Goal: Information Seeking & Learning: Learn about a topic

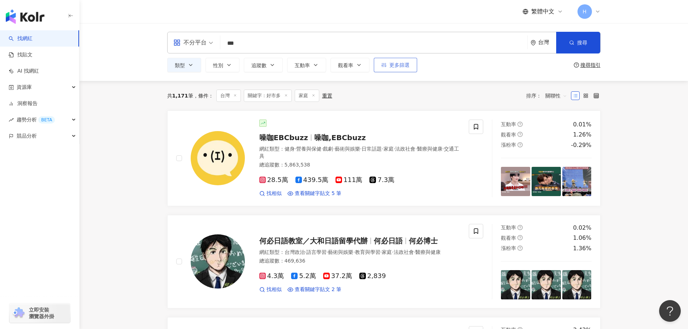
click at [379, 65] on button "更多篩選" at bounding box center [395, 65] width 43 height 14
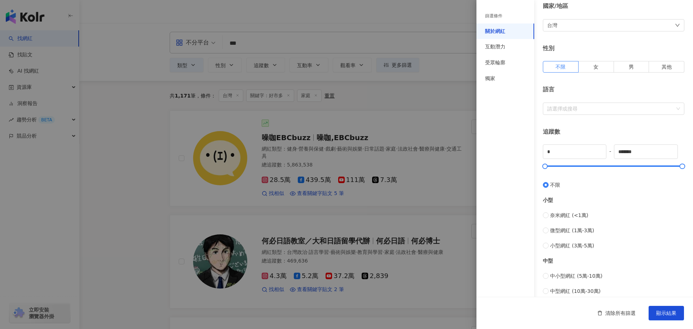
scroll to position [139, 0]
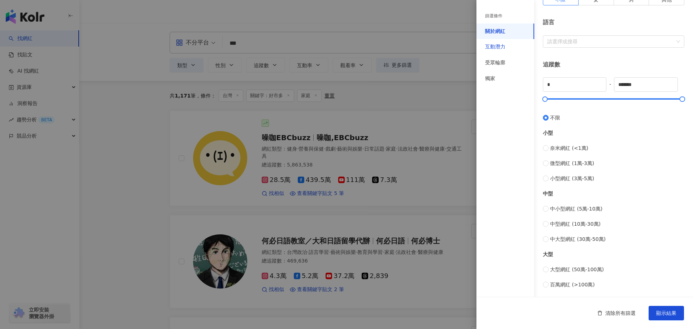
click at [493, 48] on div "互動潛力" at bounding box center [495, 46] width 20 height 7
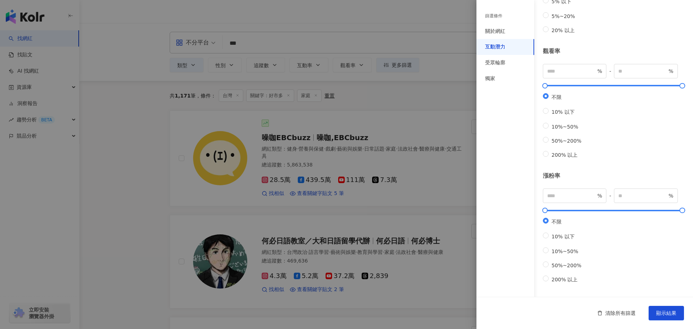
click at [495, 49] on div "互動潛力" at bounding box center [495, 46] width 20 height 7
click at [504, 67] on div "受眾輪廓" at bounding box center [506, 63] width 58 height 16
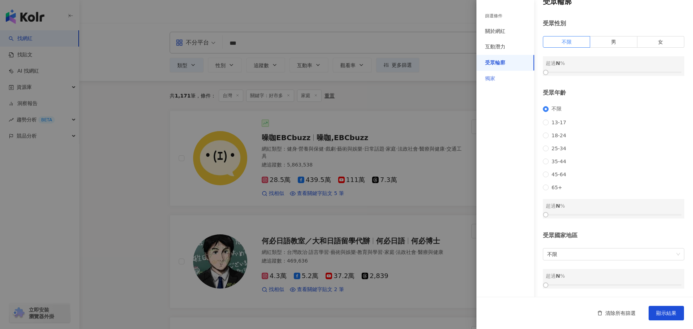
click at [505, 76] on div "獨家" at bounding box center [506, 79] width 58 height 16
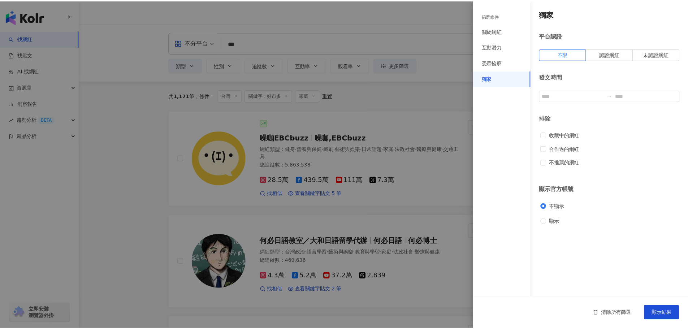
scroll to position [0, 0]
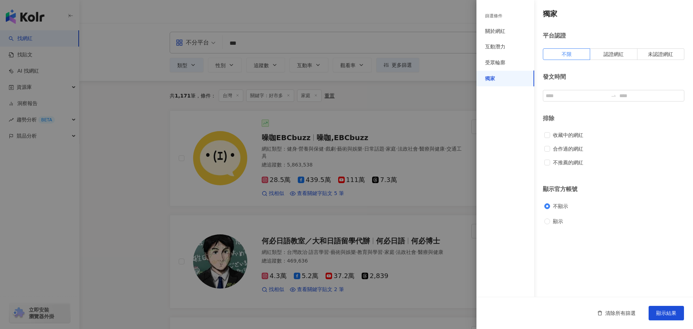
click at [156, 112] on div at bounding box center [346, 164] width 693 height 329
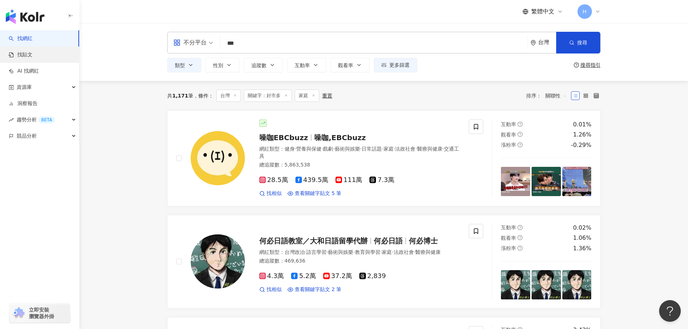
click at [32, 56] on link "找貼文" at bounding box center [21, 54] width 24 height 7
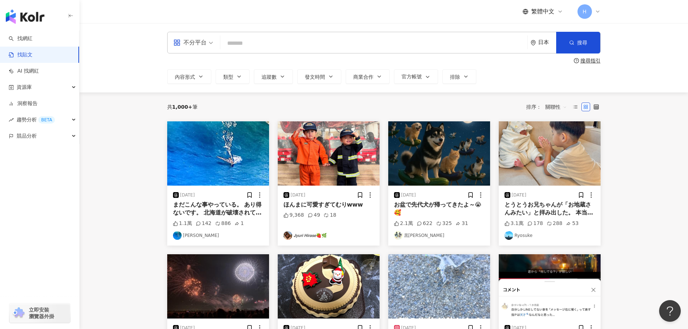
click at [534, 41] on icon "environment" at bounding box center [532, 42] width 5 height 5
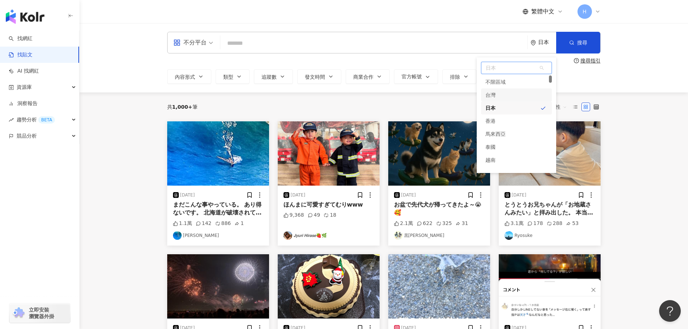
click at [516, 92] on div "台灣" at bounding box center [516, 94] width 71 height 13
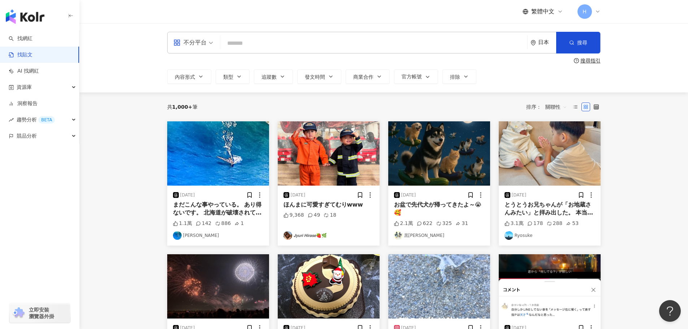
click at [326, 31] on div "不分平台 日本 台灣 台灣 unlimit tw jp 不限區域 台灣 日本 香港 馬來西亞 泰國 越南 新加坡 搜尋 搜尋指引 內容形式 類型 追蹤數 發文…" at bounding box center [383, 57] width 608 height 69
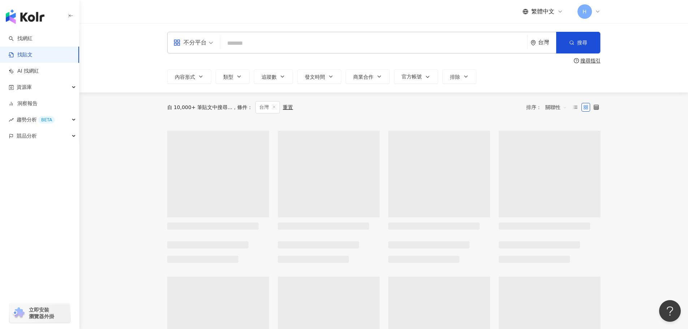
click at [330, 46] on input "search" at bounding box center [373, 43] width 301 height 16
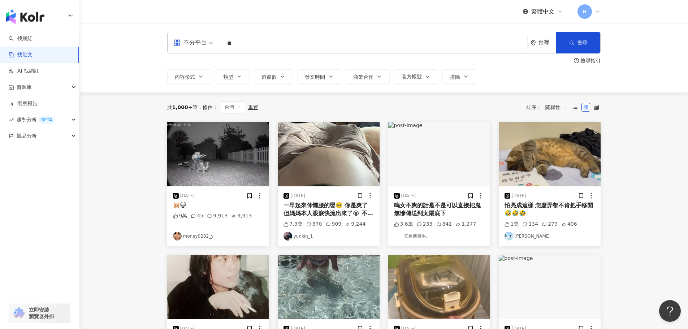
type input "*"
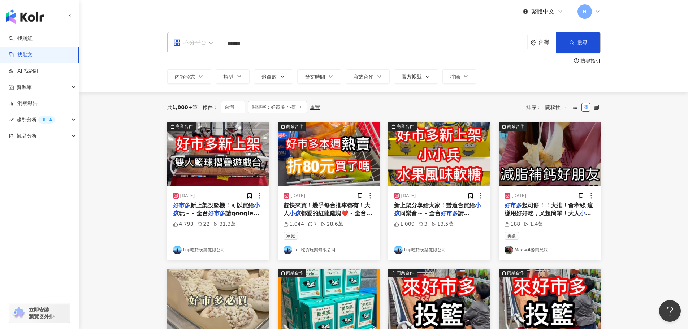
click at [203, 45] on div "不分平台" at bounding box center [189, 43] width 33 height 12
click at [203, 77] on div "Instagram" at bounding box center [195, 75] width 41 height 9
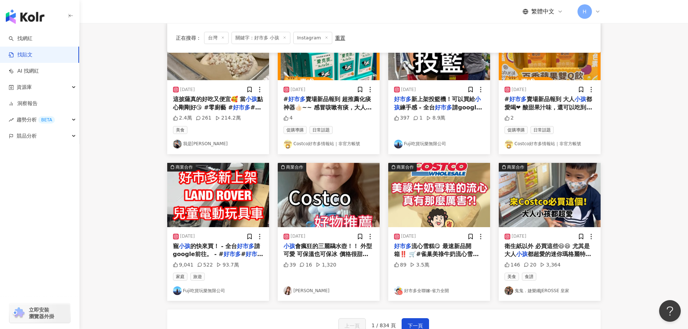
scroll to position [289, 0]
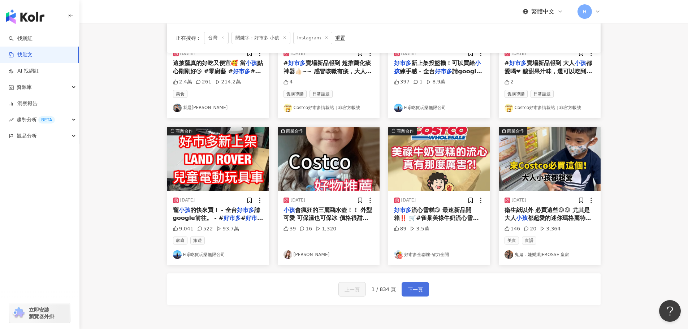
click at [421, 289] on span "下一頁" at bounding box center [415, 289] width 15 height 9
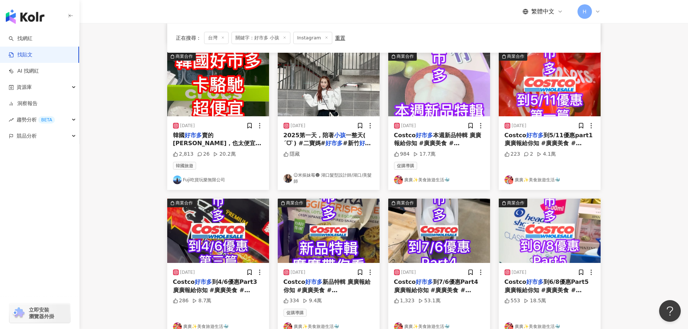
scroll to position [292, 0]
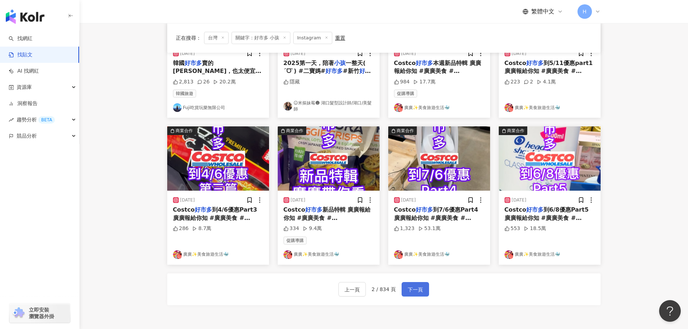
click at [406, 290] on button "下一頁" at bounding box center [414, 289] width 27 height 14
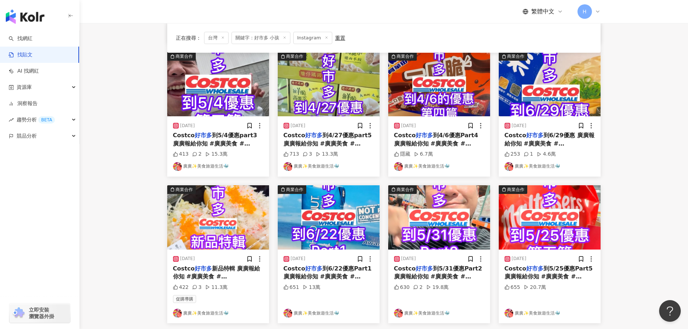
scroll to position [289, 0]
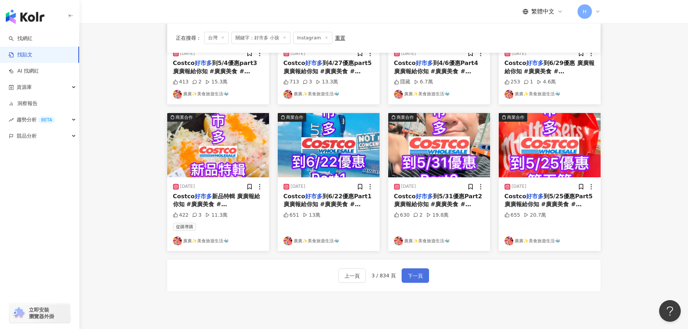
click at [417, 275] on span "下一頁" at bounding box center [415, 275] width 15 height 9
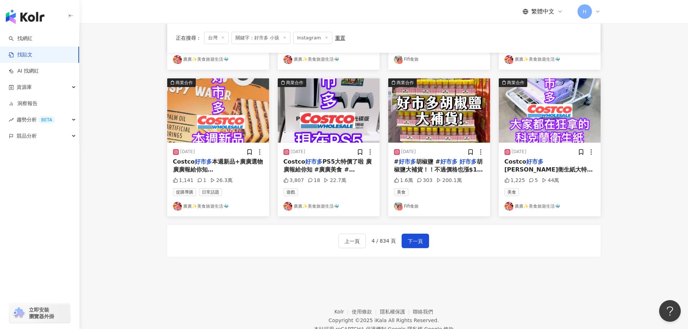
scroll to position [339, 0]
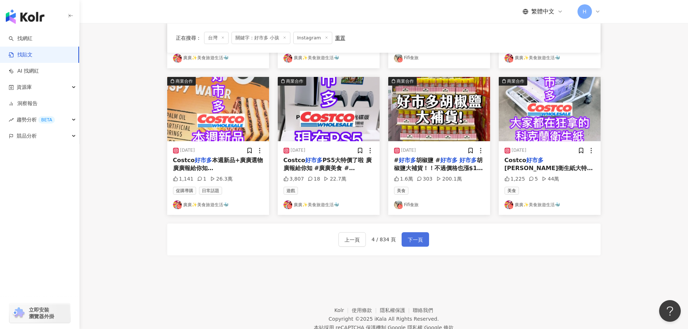
click at [415, 240] on span "下一頁" at bounding box center [415, 239] width 15 height 9
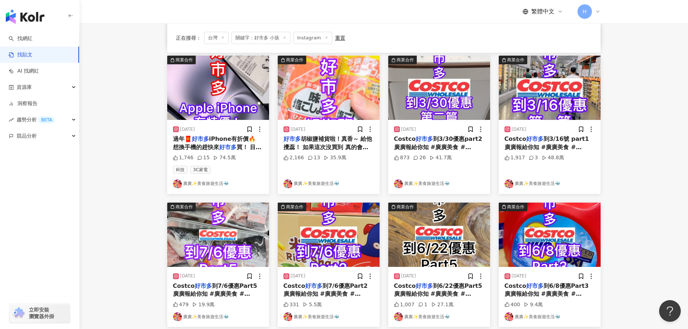
scroll to position [239, 0]
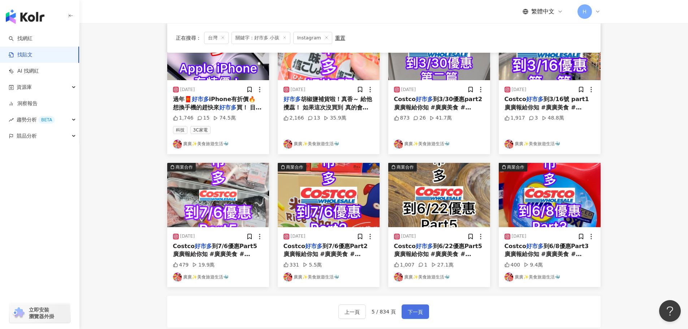
click at [421, 311] on span "下一頁" at bounding box center [415, 312] width 15 height 9
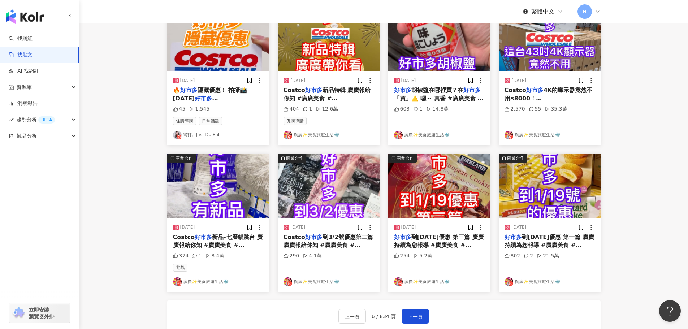
scroll to position [266, 0]
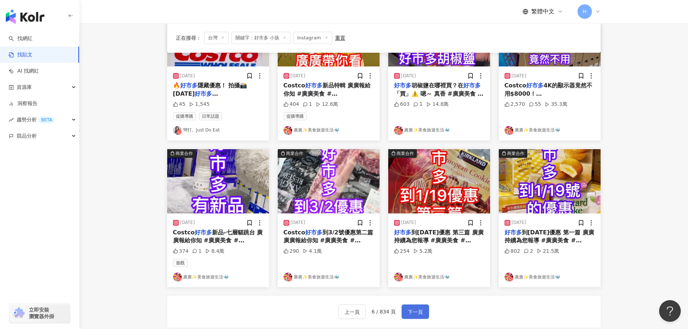
click at [420, 312] on span "下一頁" at bounding box center [415, 312] width 15 height 9
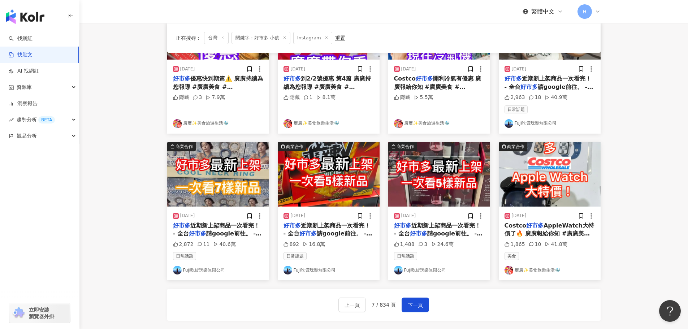
scroll to position [339, 0]
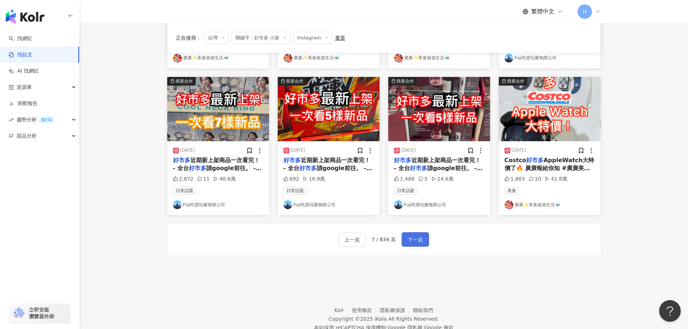
click at [417, 240] on span "下一頁" at bounding box center [415, 239] width 15 height 9
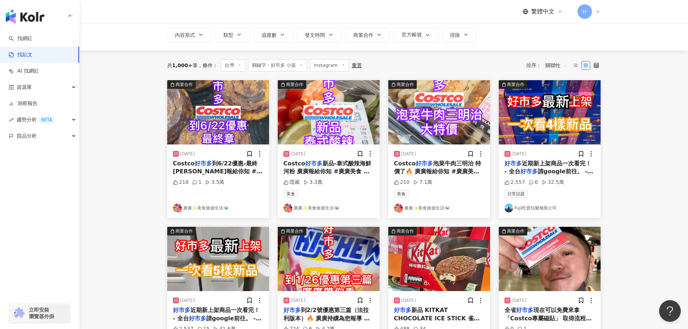
scroll to position [0, 0]
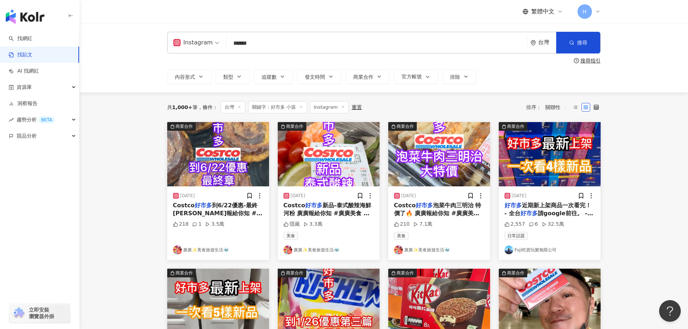
click at [279, 49] on input "******" at bounding box center [376, 43] width 295 height 16
type input "******"
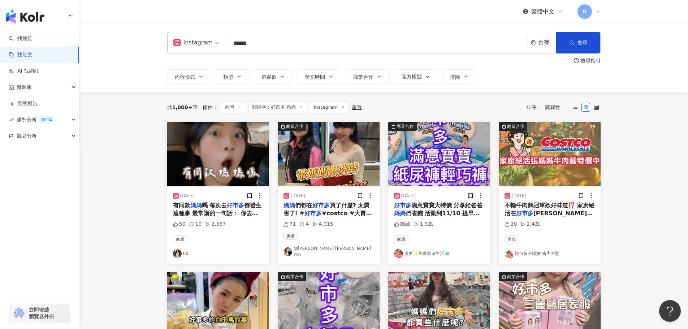
drag, startPoint x: 314, startPoint y: 251, endPoint x: 656, endPoint y: 237, distance: 341.4
click at [656, 237] on main "Instagram ****** 台灣 搜尋 searchOperator 插入語法 完全符合 "" 聯集 OR 交集 AND 排除 - 群組 {} 搜尋指引…" at bounding box center [383, 319] width 608 height 592
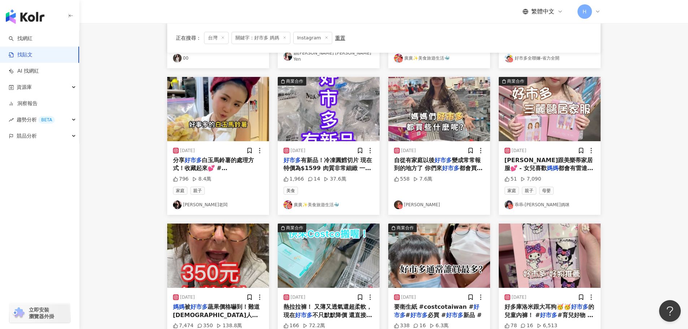
scroll to position [325, 0]
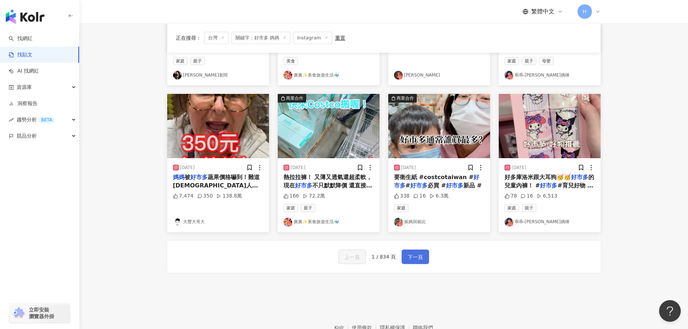
click at [416, 257] on span "下一頁" at bounding box center [415, 257] width 15 height 9
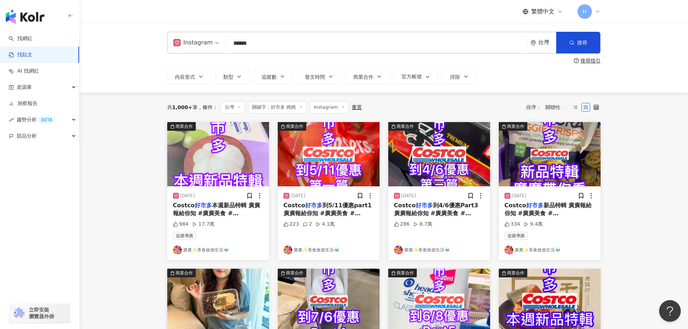
scroll to position [217, 0]
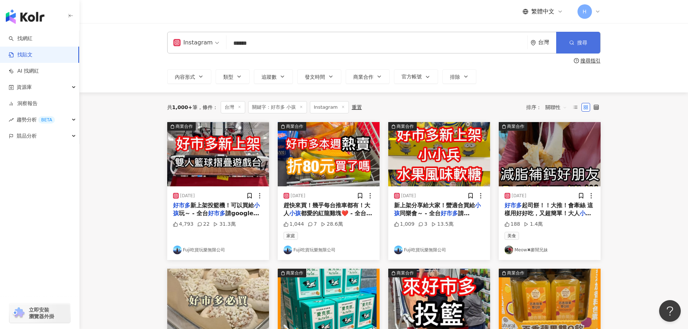
click at [583, 50] on button "搜尋" at bounding box center [578, 43] width 44 height 22
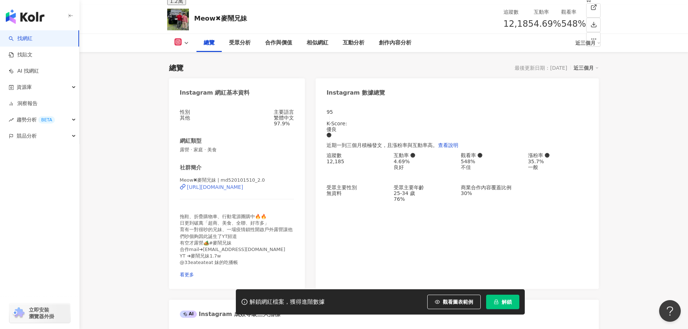
scroll to position [144, 0]
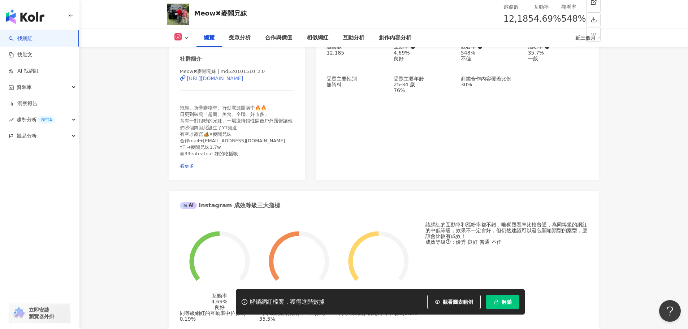
click at [243, 81] on div "https://www.instagram.com/md520101510_2.0/" at bounding box center [215, 78] width 56 height 6
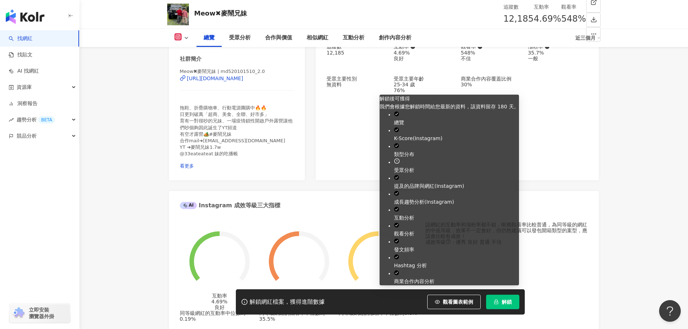
click at [510, 303] on span "解鎖" at bounding box center [506, 302] width 10 height 6
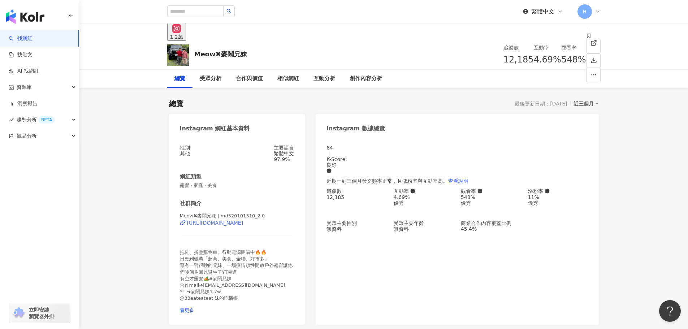
click at [243, 226] on div "https://www.instagram.com/md520101510_2.0/" at bounding box center [215, 223] width 56 height 6
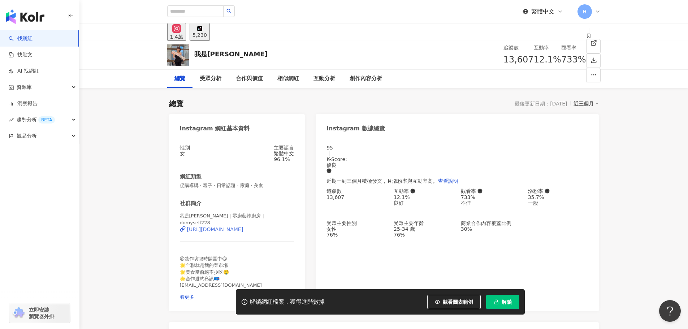
click at [243, 231] on div "https://www.instagram.com/domyself228/" at bounding box center [215, 229] width 56 height 6
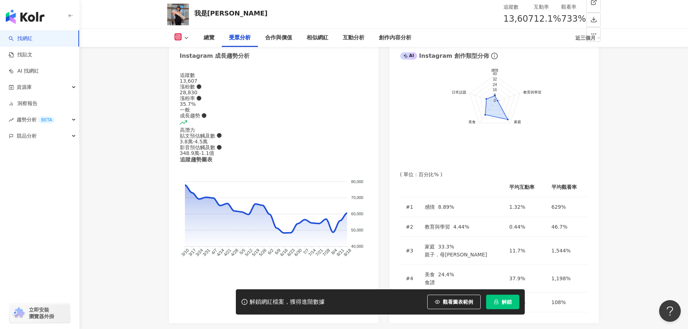
scroll to position [939, 0]
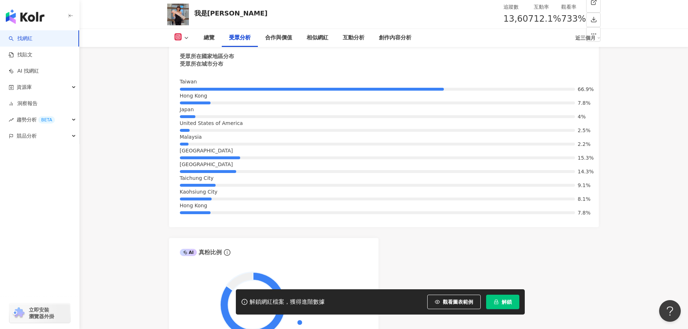
click at [502, 300] on span "解鎖" at bounding box center [506, 302] width 10 height 6
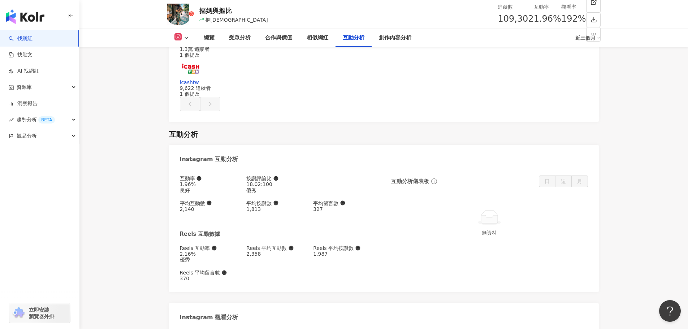
scroll to position [2058, 0]
